Goal: Task Accomplishment & Management: Complete application form

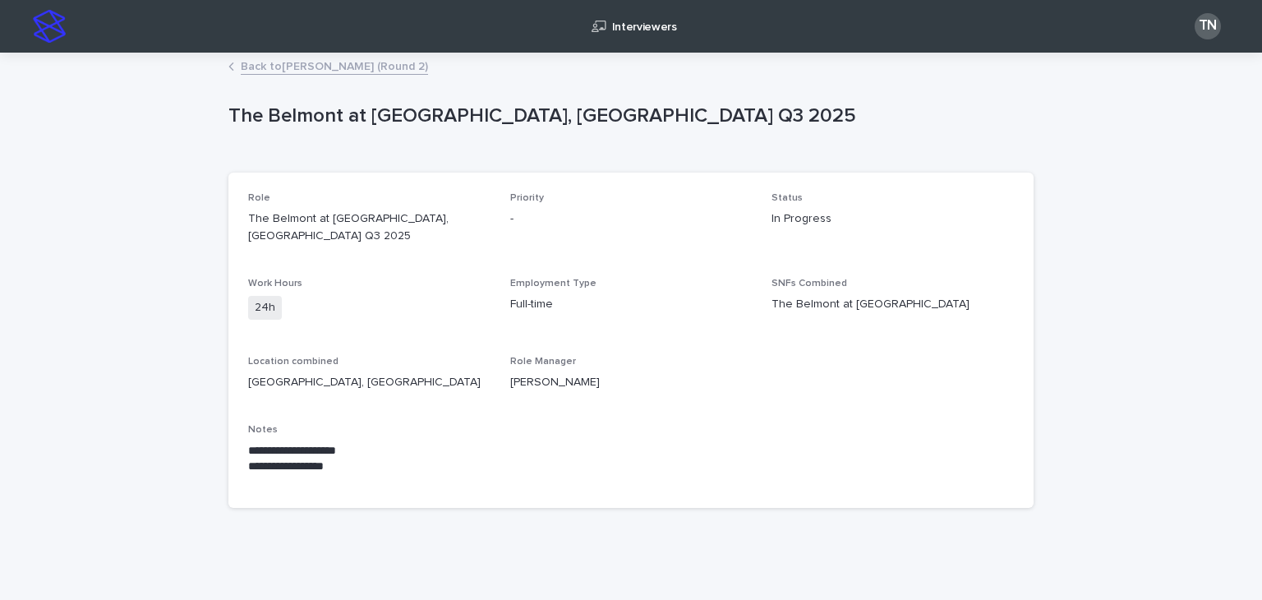
scroll to position [20, 0]
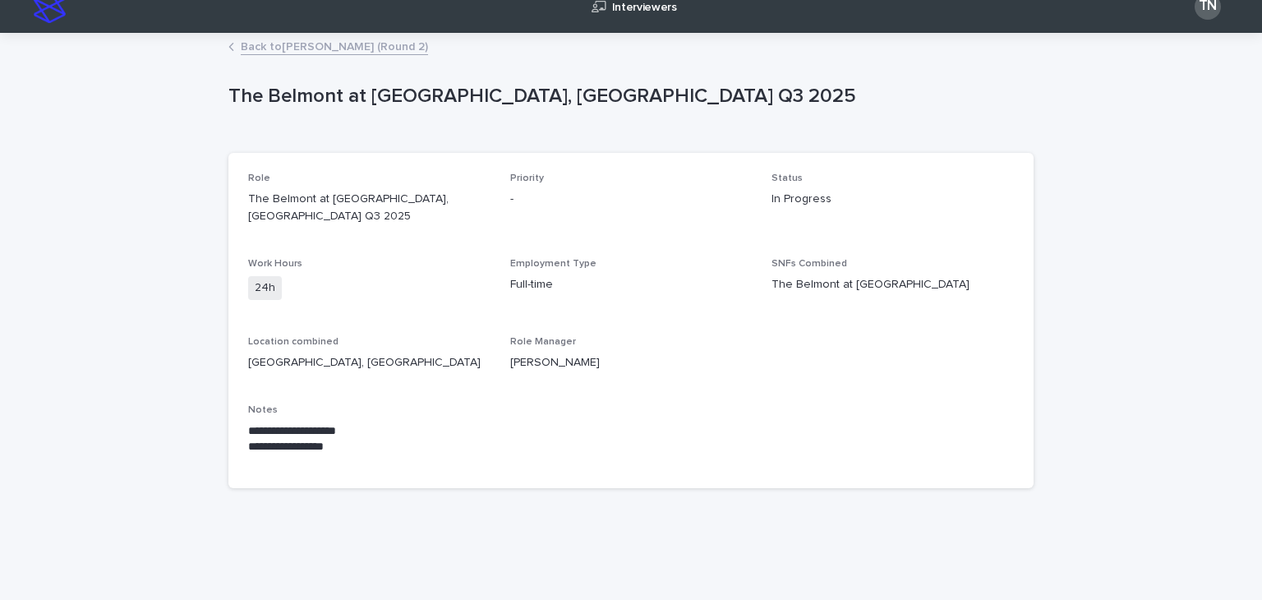
click at [321, 48] on link "Back to [PERSON_NAME] (Round 2)" at bounding box center [334, 45] width 187 height 19
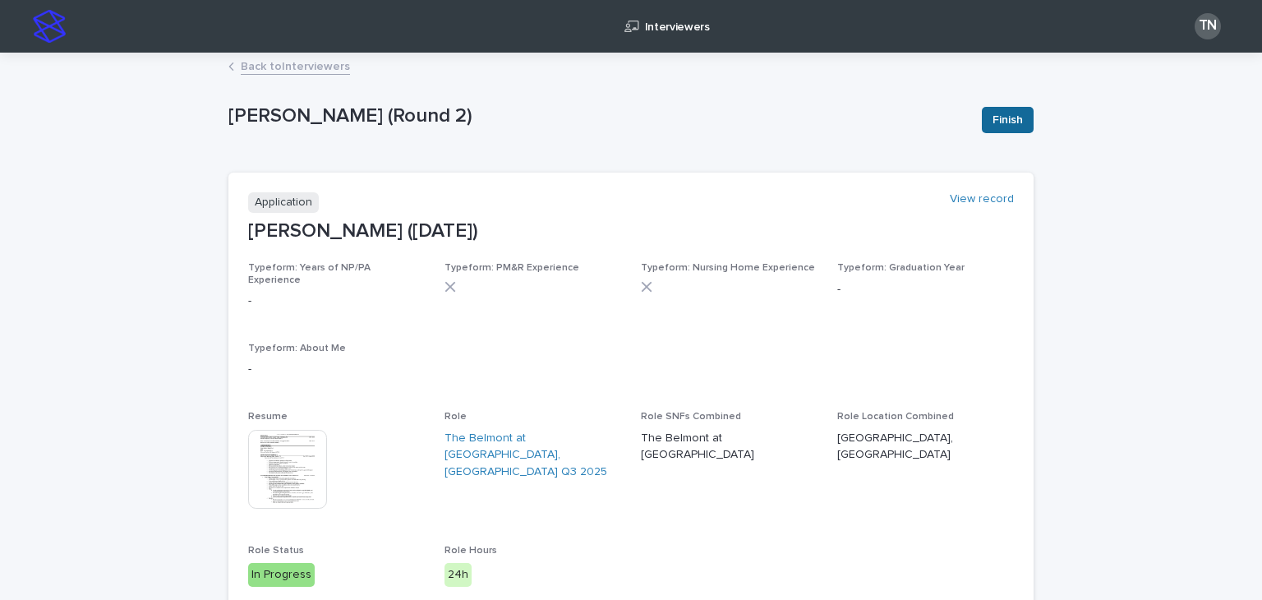
click at [1004, 122] on span "Finish" at bounding box center [1008, 120] width 30 height 16
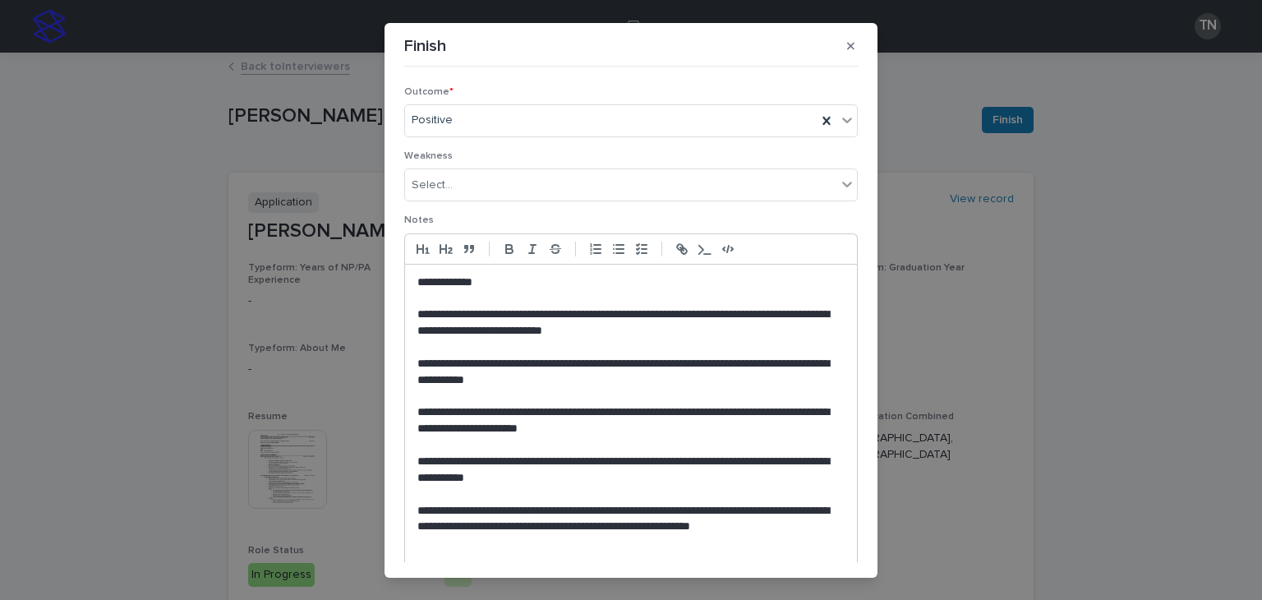
click at [512, 275] on p "**********" at bounding box center [631, 283] width 427 height 16
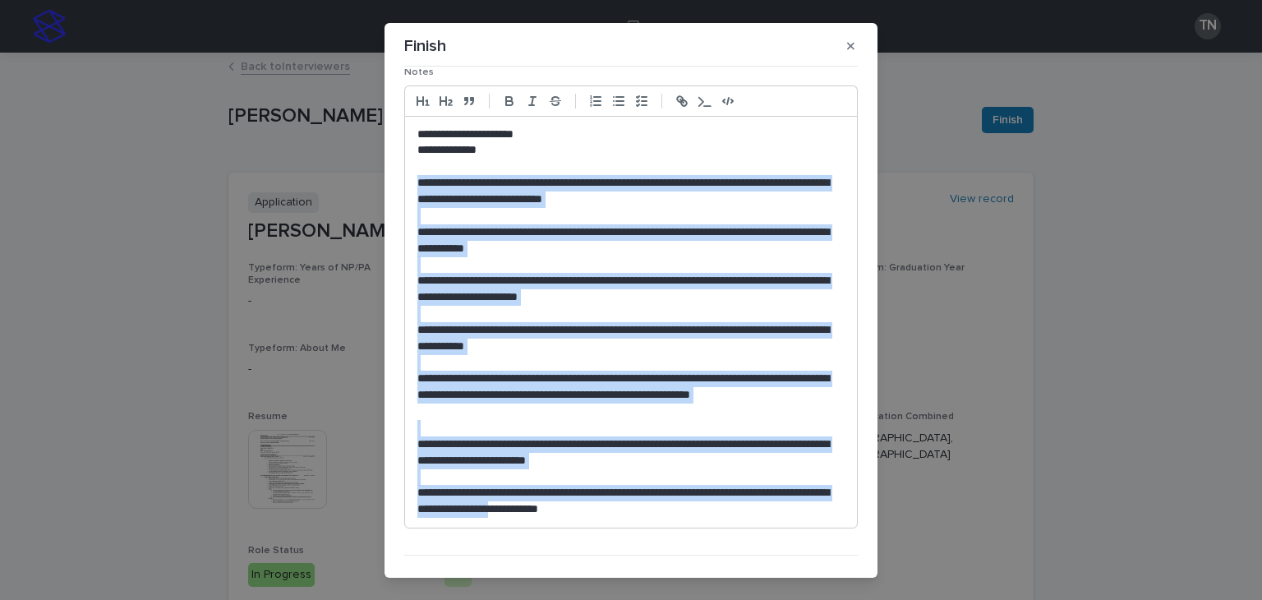
scroll to position [181, 0]
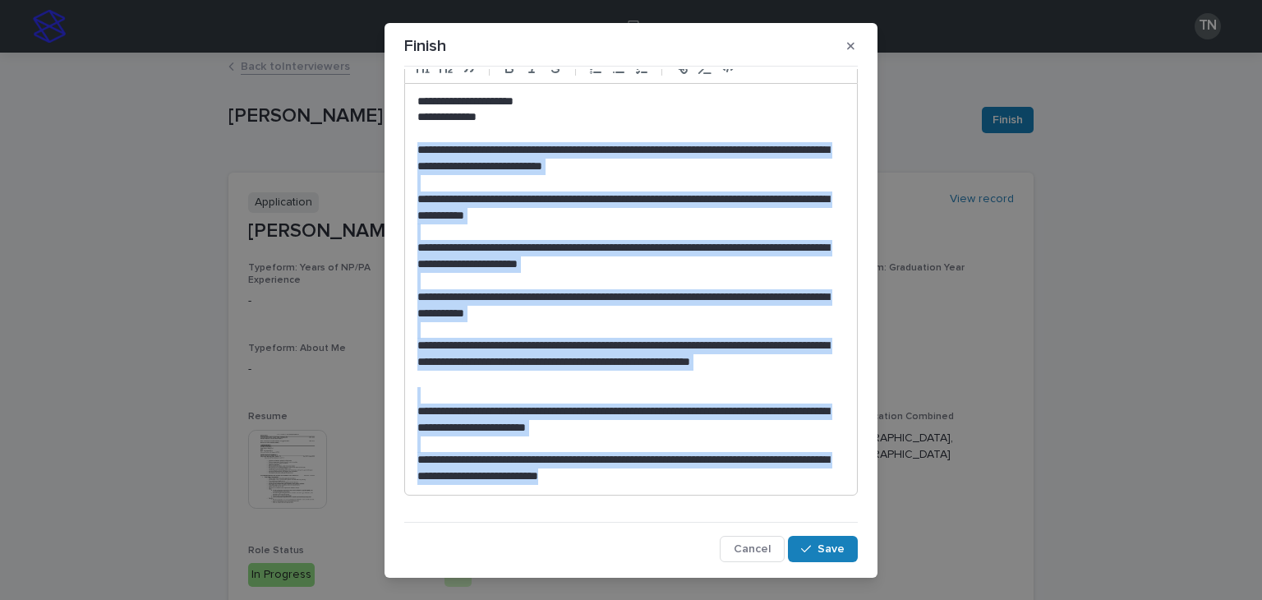
drag, startPoint x: 414, startPoint y: 224, endPoint x: 692, endPoint y: 501, distance: 392.3
click at [692, 501] on div "**********" at bounding box center [631, 271] width 454 height 475
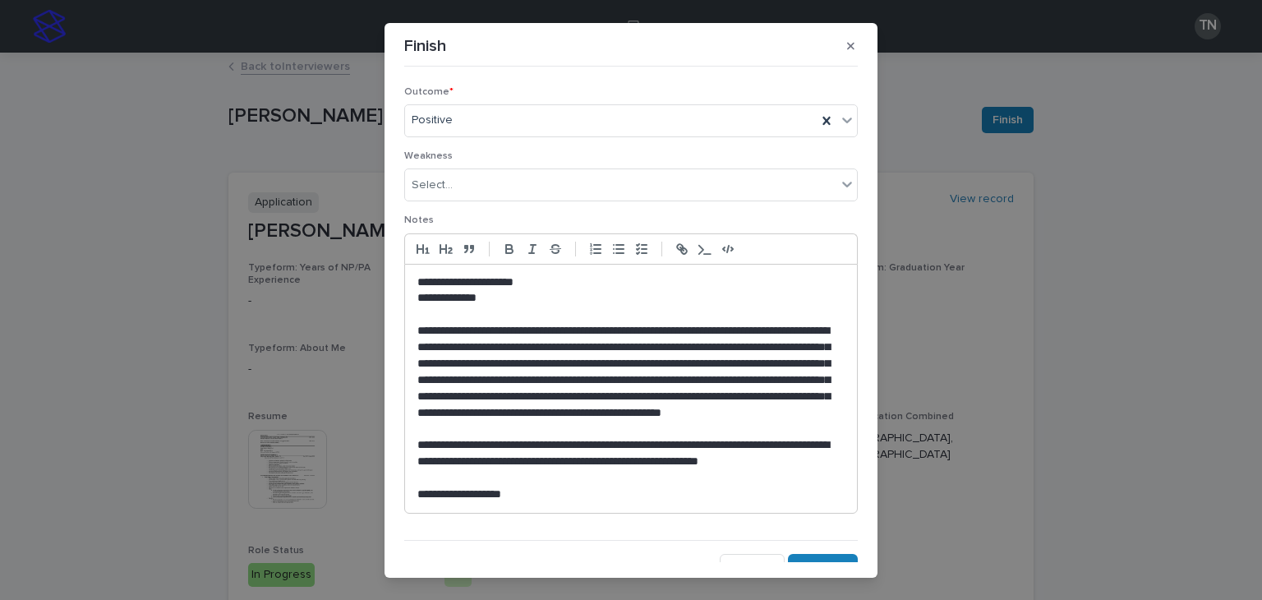
scroll to position [16, 0]
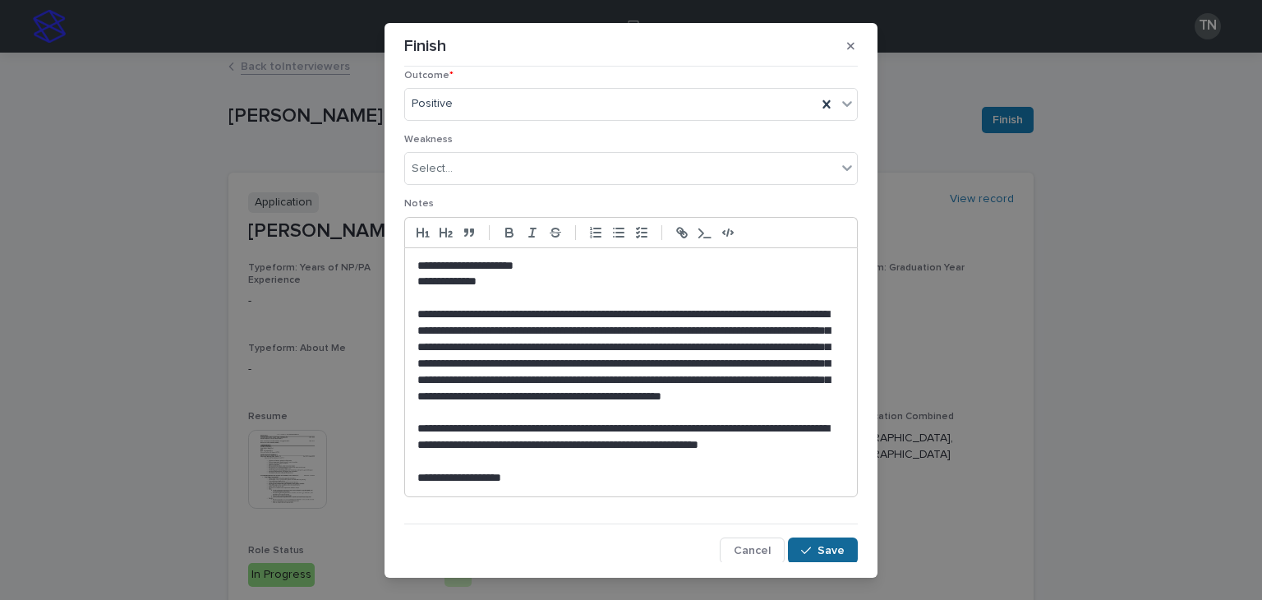
click at [836, 549] on span "Save" at bounding box center [831, 551] width 27 height 12
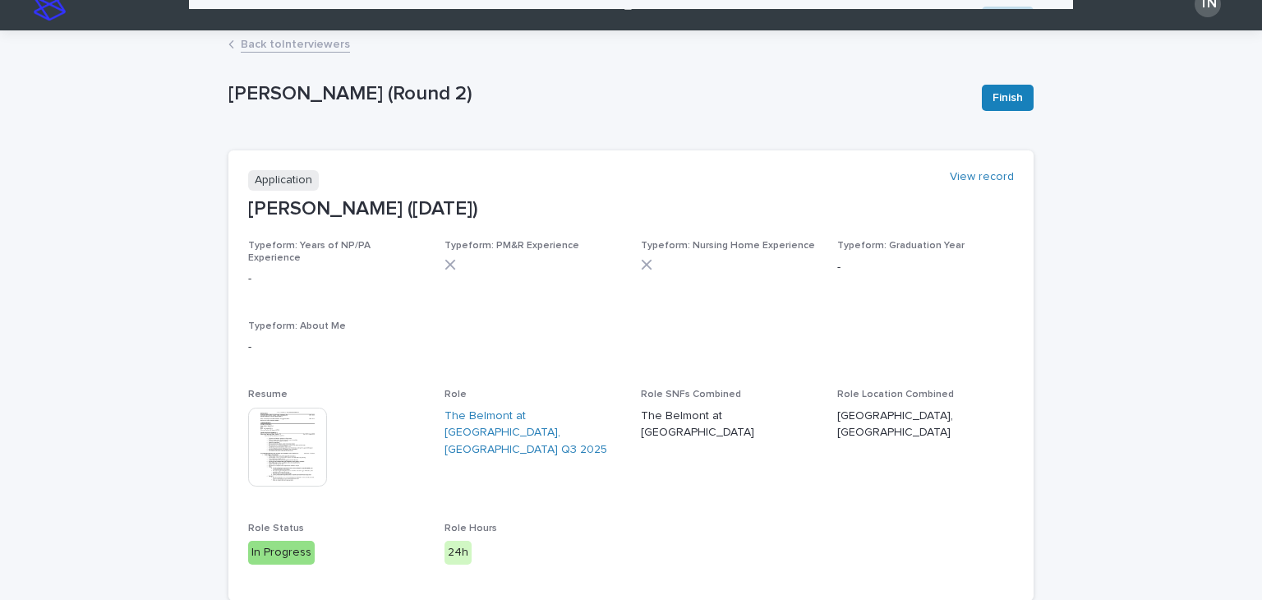
scroll to position [0, 0]
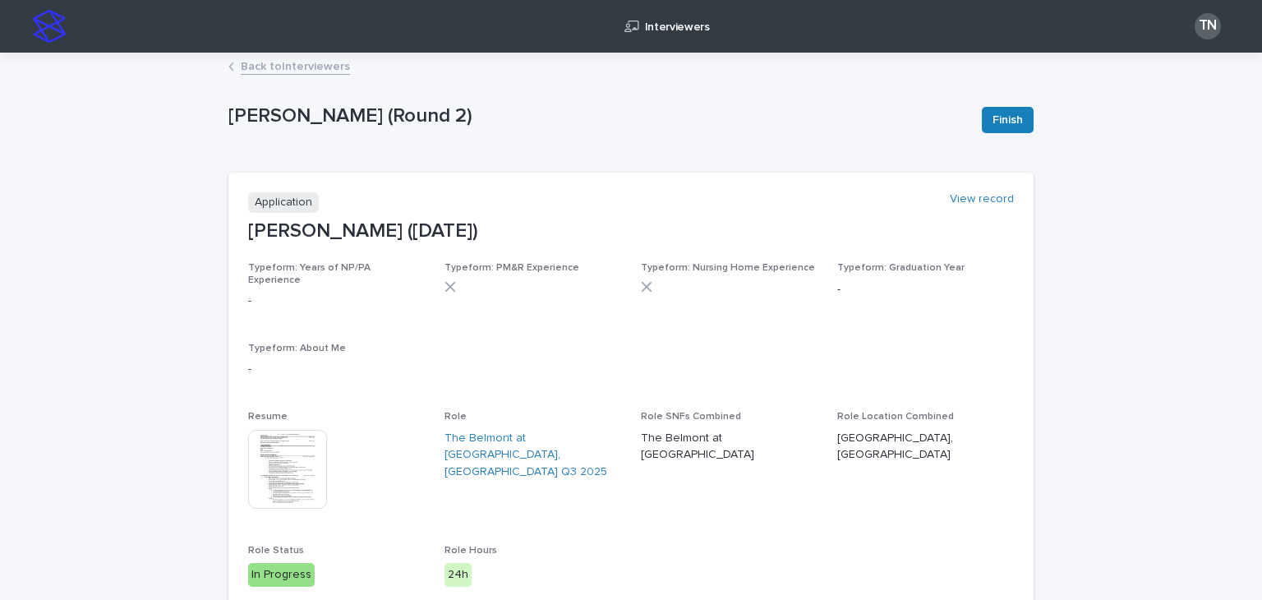
click at [315, 73] on link "Back to Interviewers" at bounding box center [295, 65] width 109 height 19
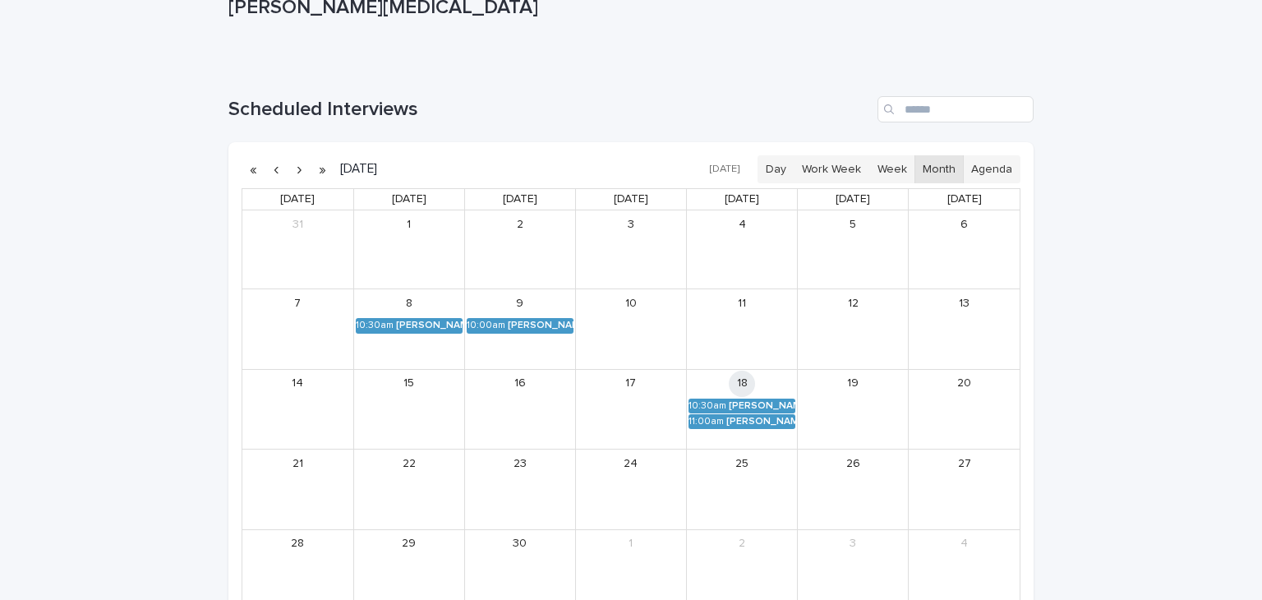
scroll to position [109, 0]
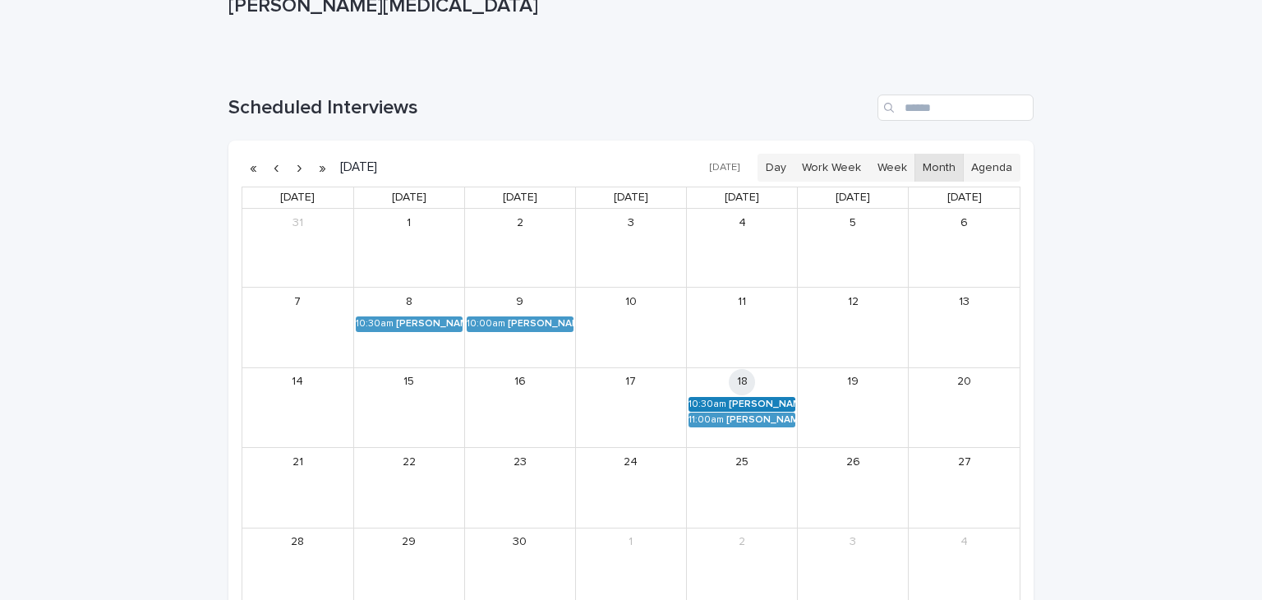
click at [732, 400] on div "[PERSON_NAME] (Round 2)" at bounding box center [762, 405] width 67 height 12
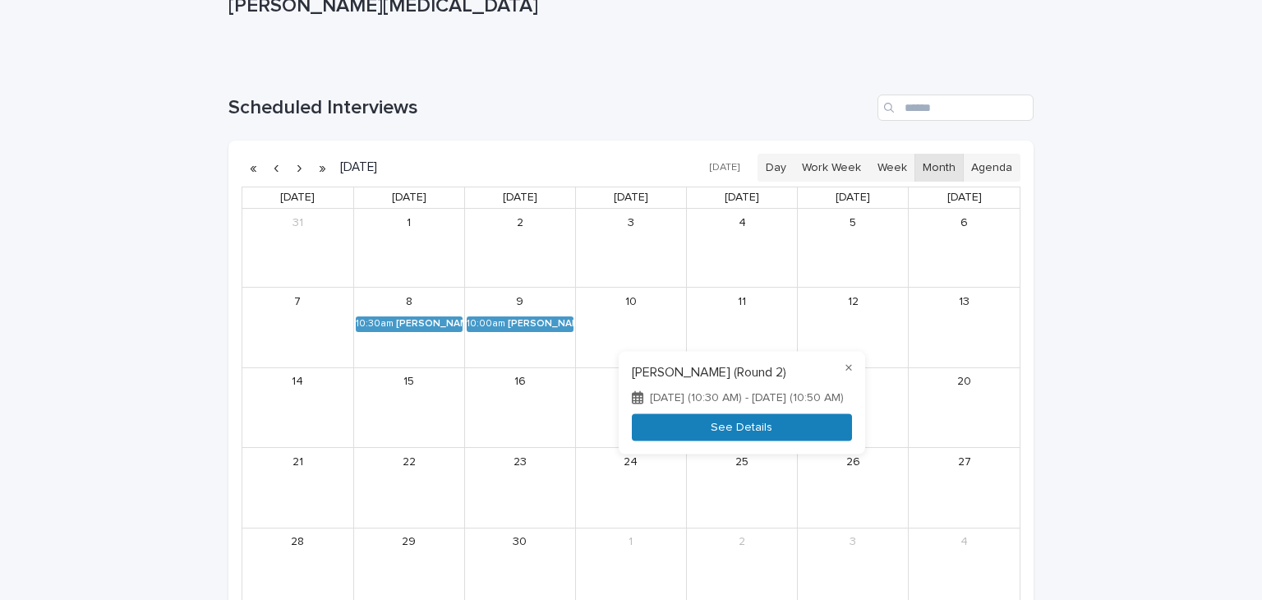
click at [725, 427] on button "See Details" at bounding box center [742, 427] width 220 height 27
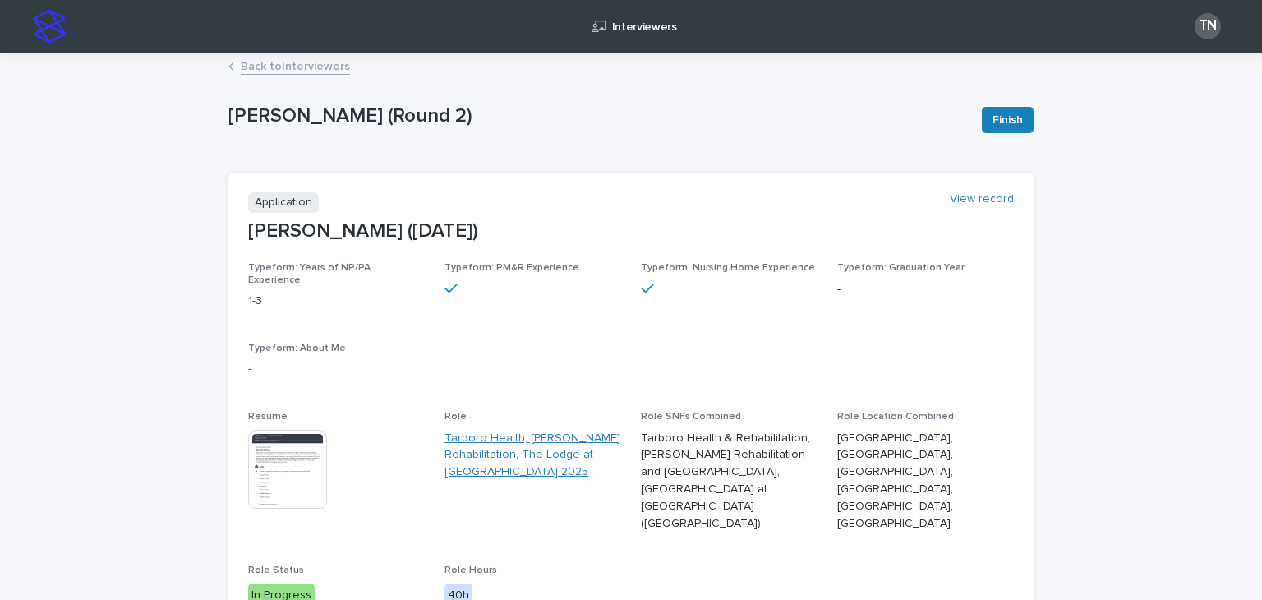
click at [519, 441] on link "Tarboro Health, [PERSON_NAME] Rehabilitation, The Lodge at [GEOGRAPHIC_DATA] 20…" at bounding box center [533, 455] width 177 height 51
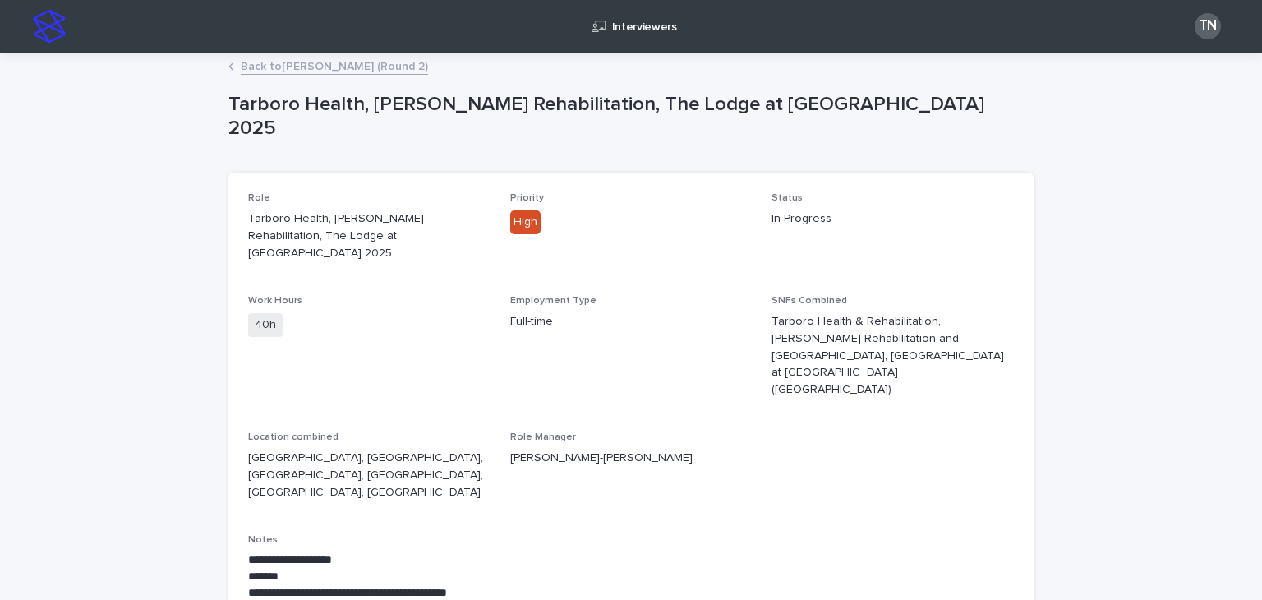
click at [317, 62] on link "Back to [PERSON_NAME] (Round 2)" at bounding box center [334, 65] width 187 height 19
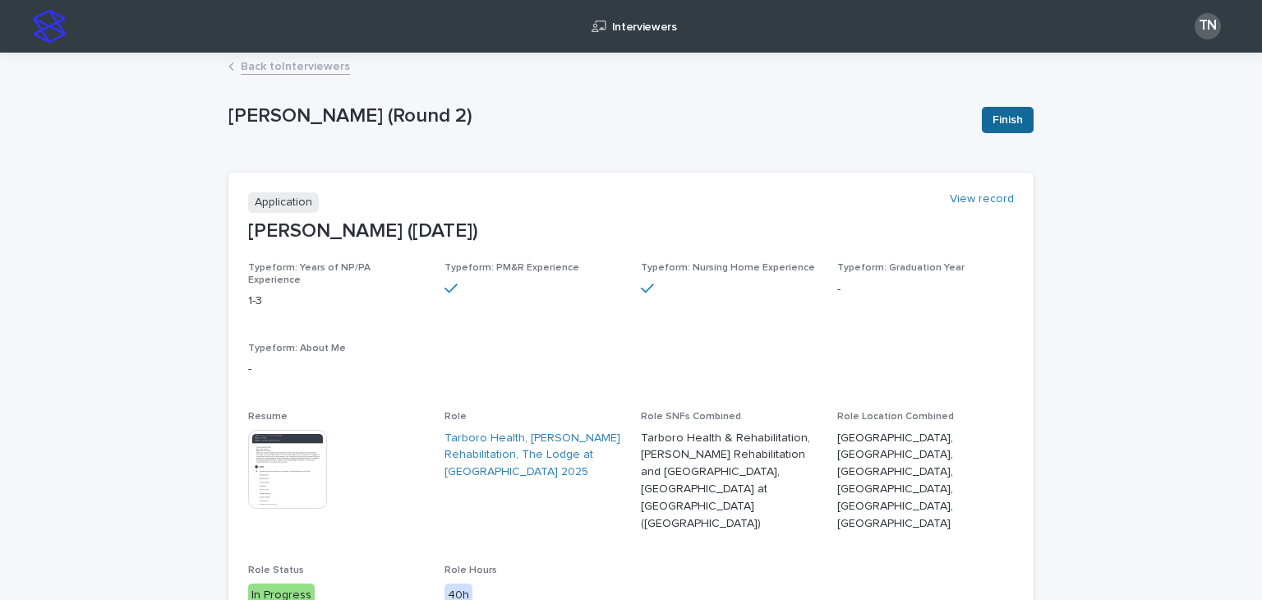
click at [1003, 126] on span "Finish" at bounding box center [1008, 120] width 30 height 16
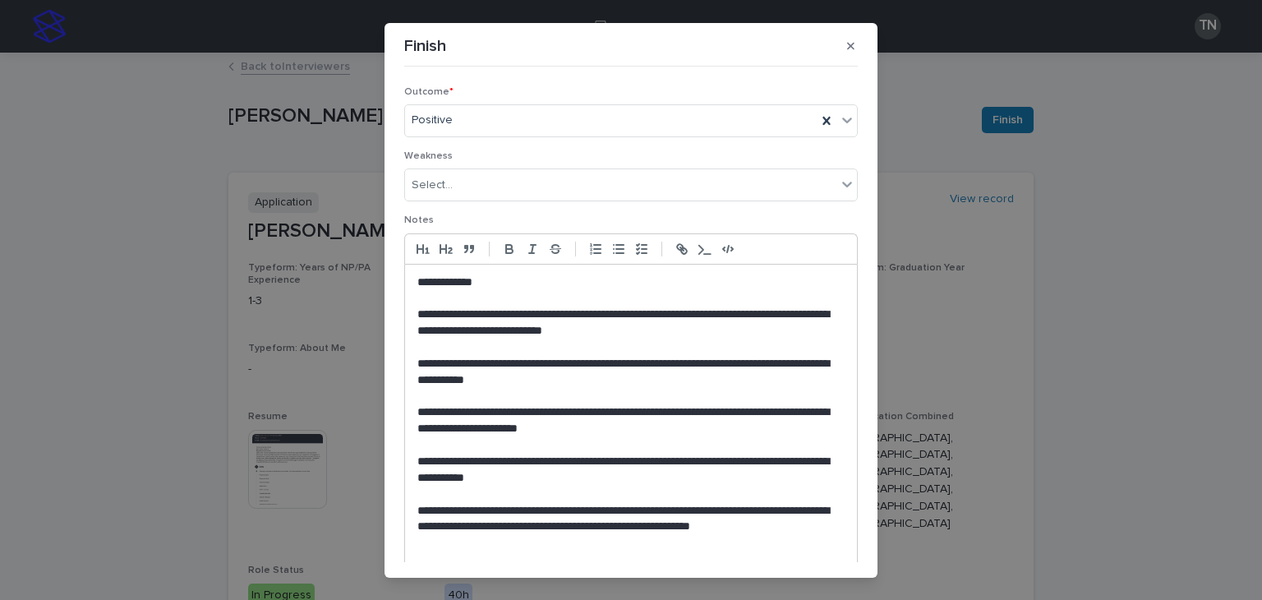
click at [521, 284] on p "**********" at bounding box center [631, 283] width 427 height 16
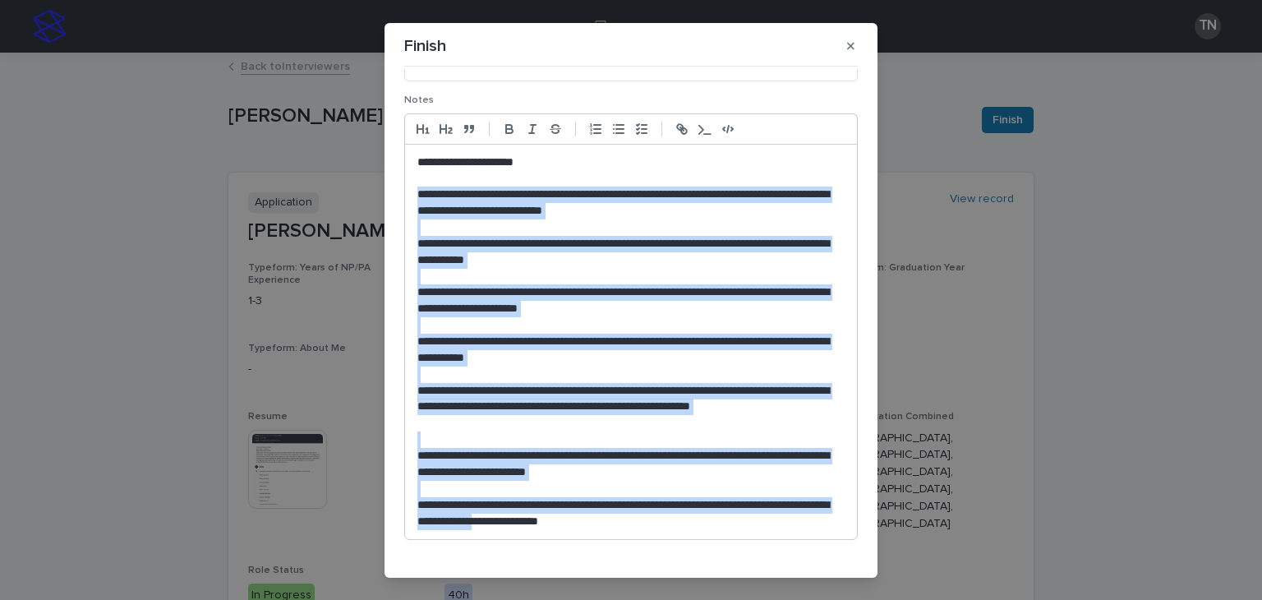
scroll to position [164, 0]
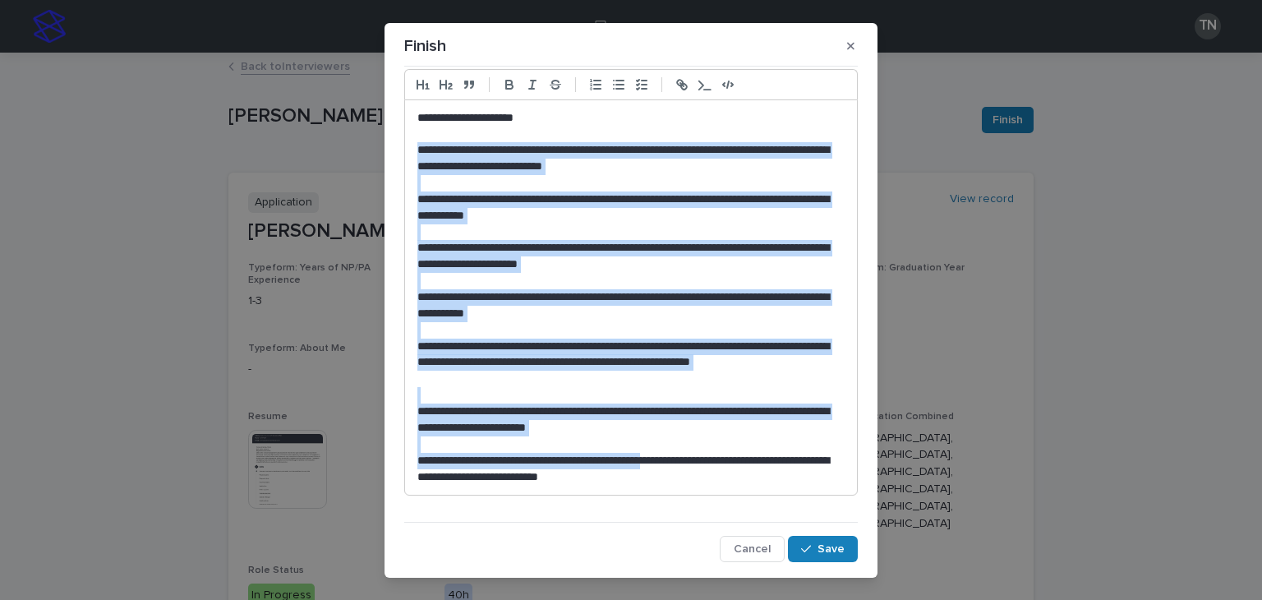
drag, startPoint x: 411, startPoint y: 317, endPoint x: 690, endPoint y: 468, distance: 316.6
click at [690, 468] on div "**********" at bounding box center [631, 297] width 452 height 395
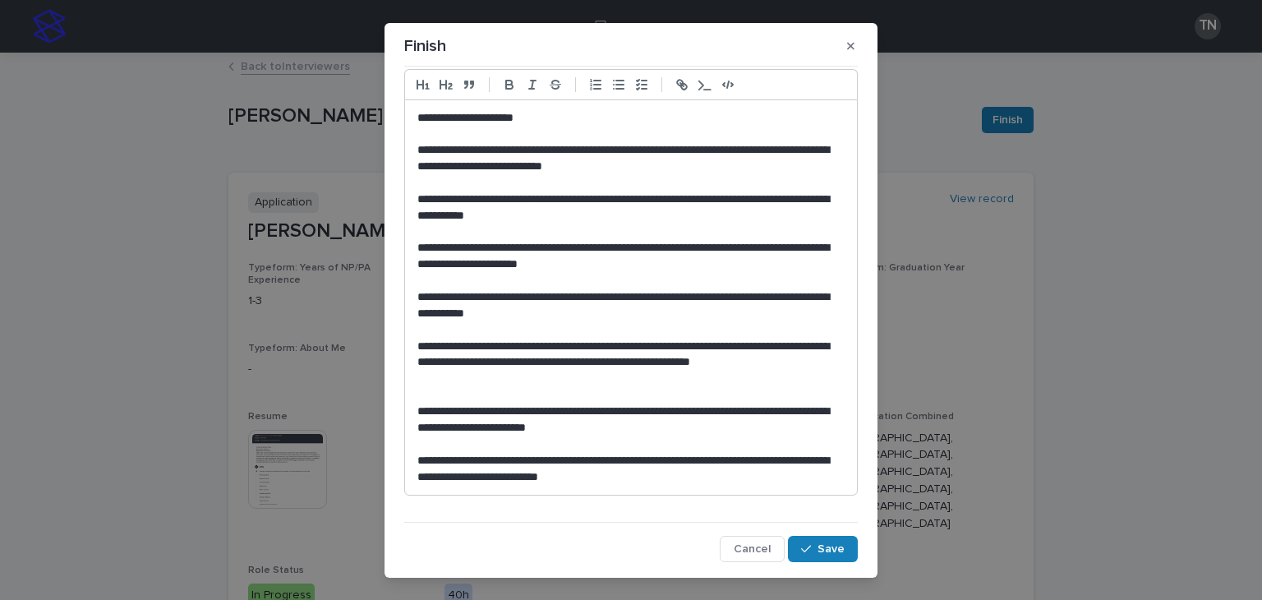
scroll to position [0, 0]
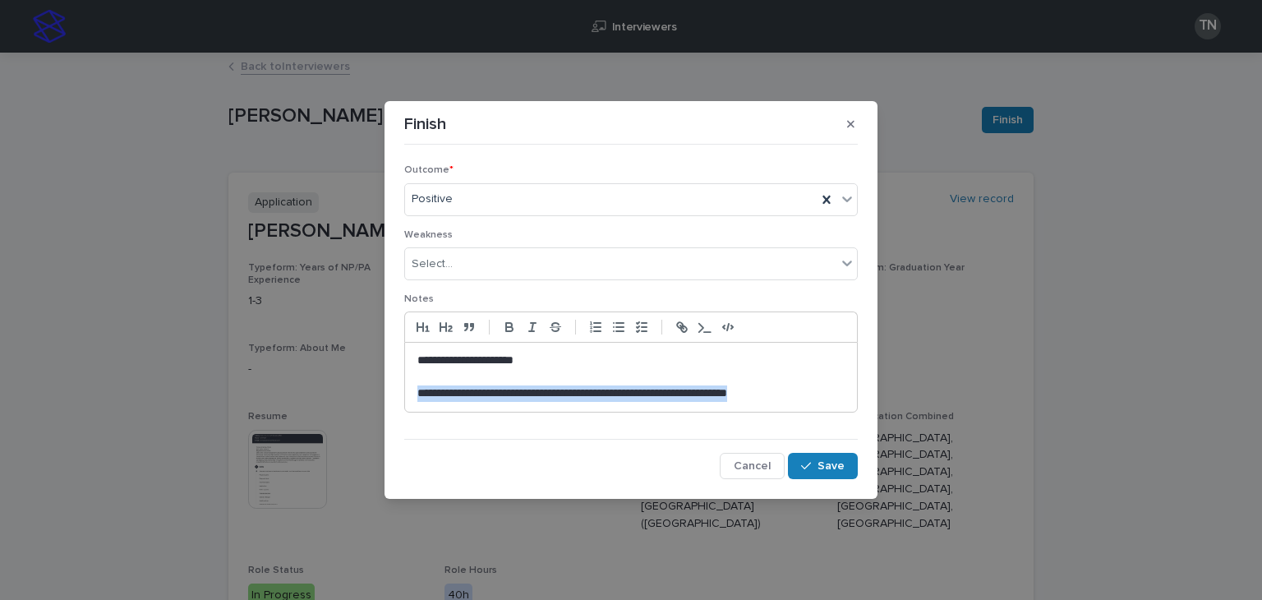
drag, startPoint x: 787, startPoint y: 394, endPoint x: 401, endPoint y: 410, distance: 386.7
click at [401, 410] on div "**********" at bounding box center [631, 315] width 462 height 336
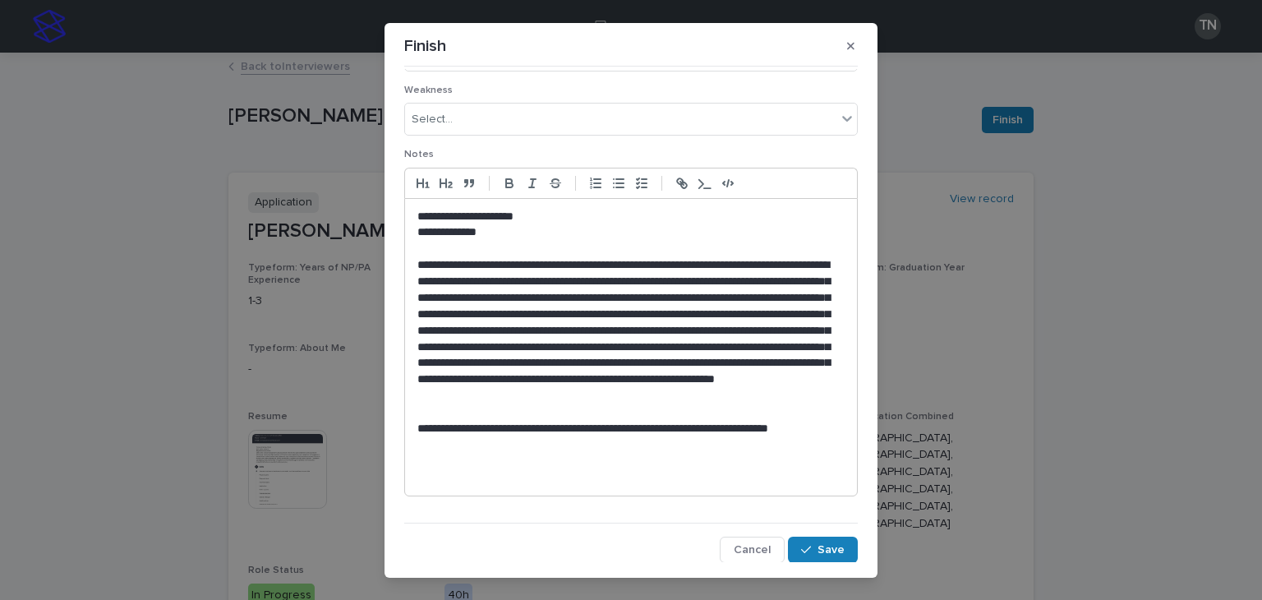
scroll to position [66, 0]
click at [829, 548] on span "Save" at bounding box center [831, 550] width 27 height 12
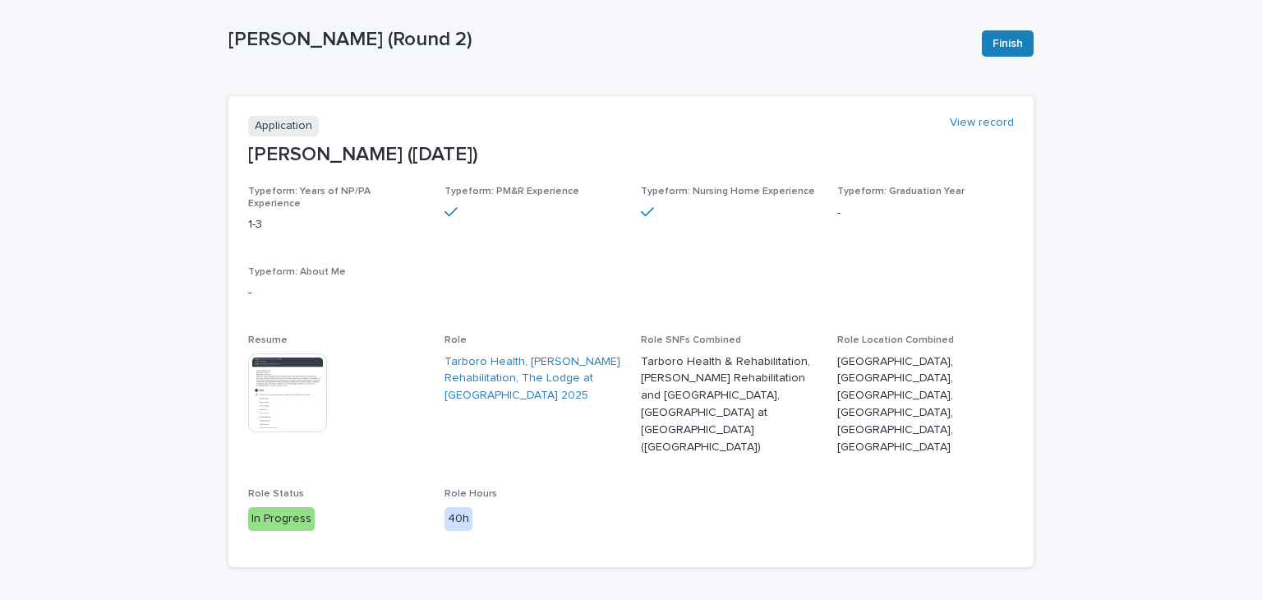
scroll to position [0, 0]
